Goal: Check status: Check status

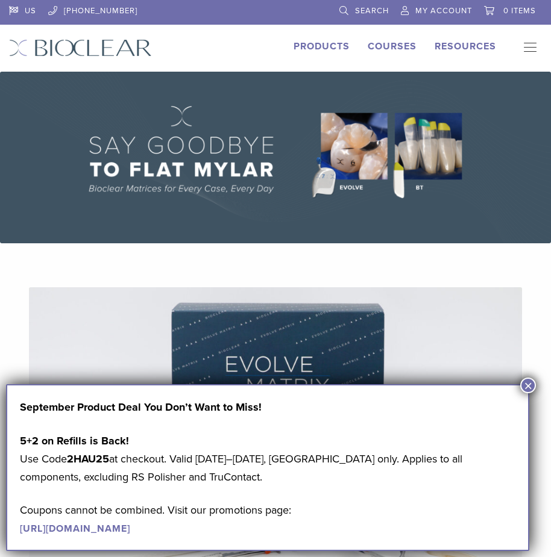
click at [437, 7] on span "My Account" at bounding box center [443, 11] width 57 height 10
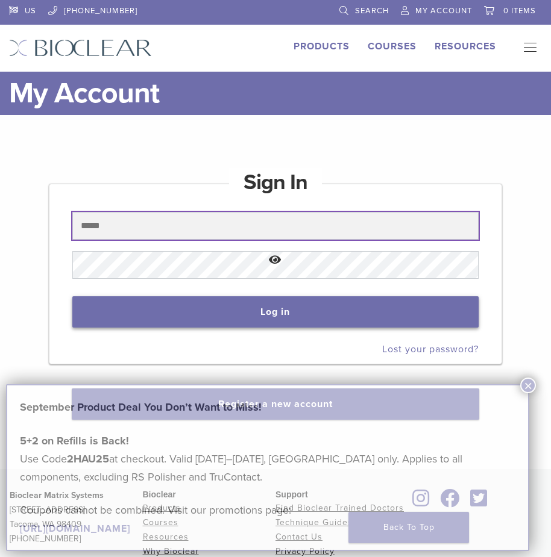
type input "**********"
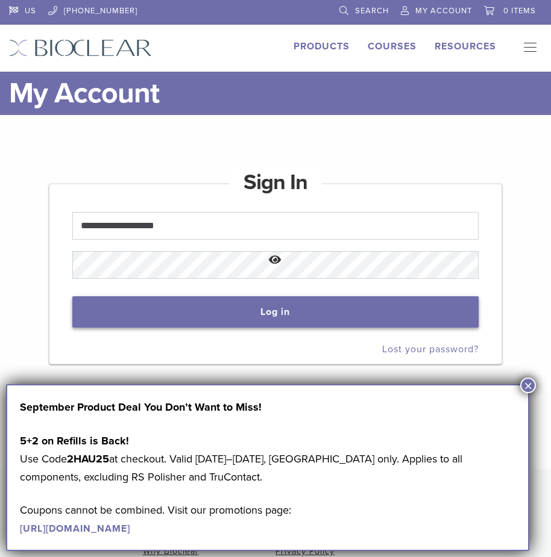
click at [268, 305] on button "Log in" at bounding box center [275, 311] width 406 height 31
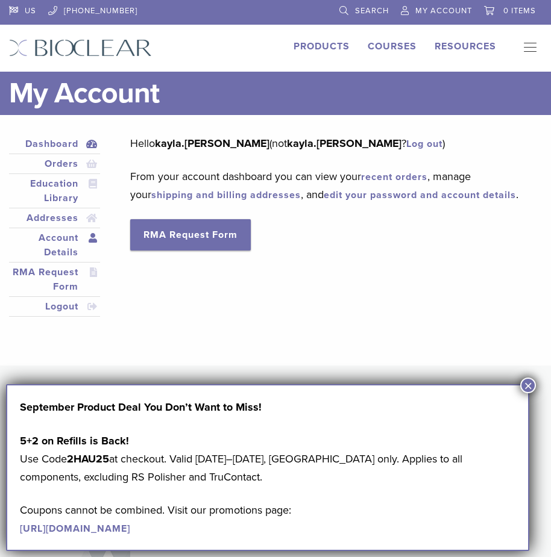
click at [81, 240] on link "Account Details" at bounding box center [54, 245] width 86 height 29
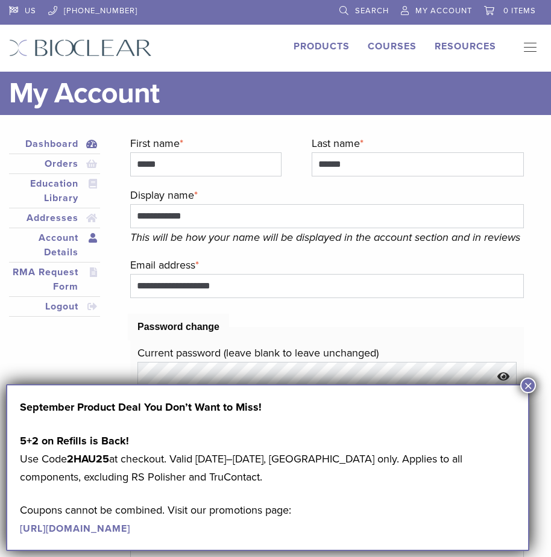
click at [67, 143] on link "Dashboard" at bounding box center [54, 144] width 86 height 14
click at [63, 164] on link "Orders" at bounding box center [54, 164] width 86 height 14
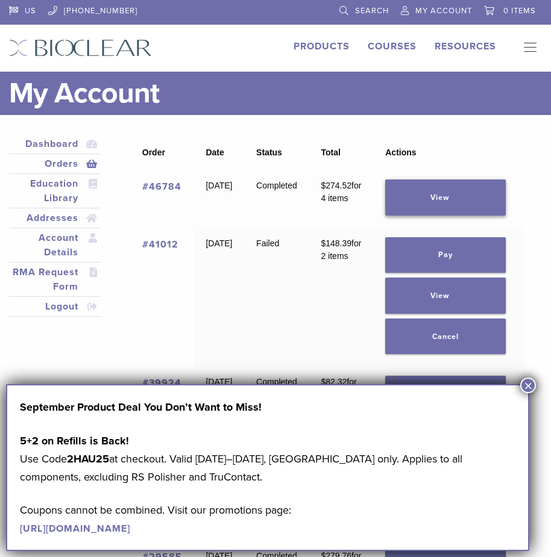
click at [469, 193] on link "View" at bounding box center [445, 198] width 120 height 36
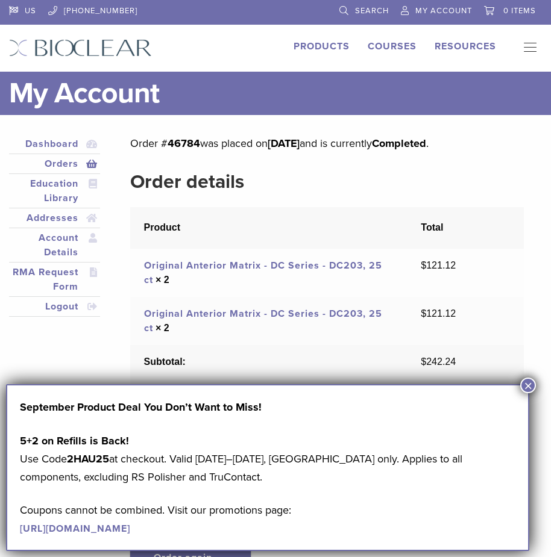
click at [531, 381] on button "×" at bounding box center [528, 386] width 16 height 16
